Goal: Browse casually

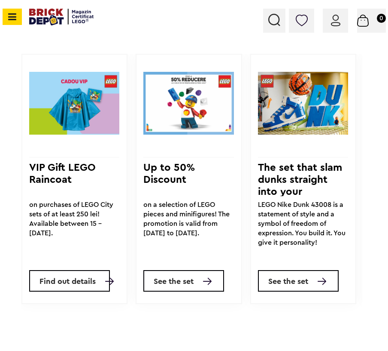
scroll to position [688, 0]
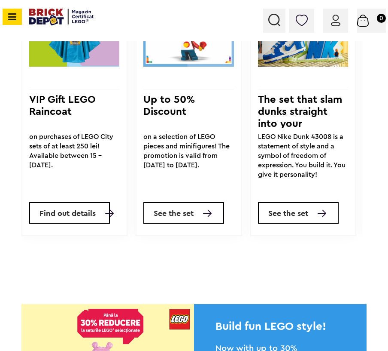
click at [189, 217] on font "See the set" at bounding box center [174, 213] width 40 height 8
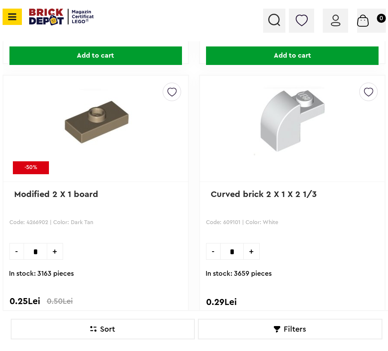
scroll to position [11872, 0]
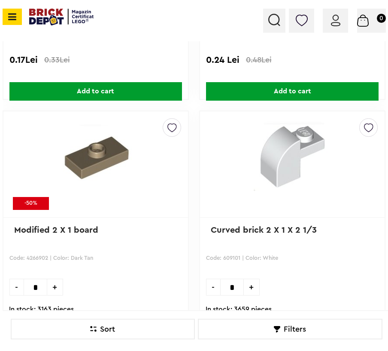
click at [41, 16] on img at bounding box center [61, 17] width 64 height 17
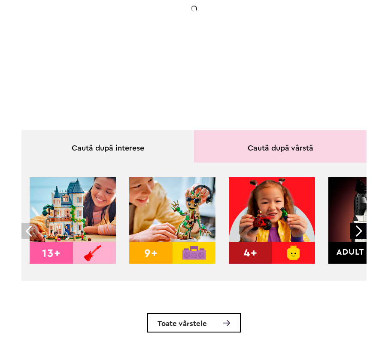
scroll to position [157, 0]
